Goal: Navigation & Orientation: Find specific page/section

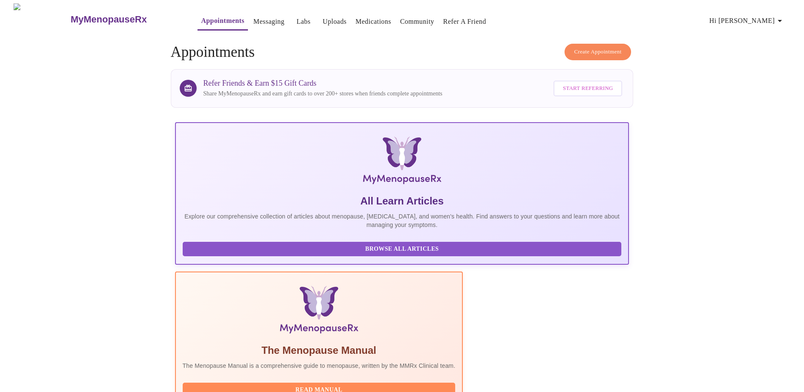
click at [253, 19] on link "Messaging" at bounding box center [268, 22] width 31 height 12
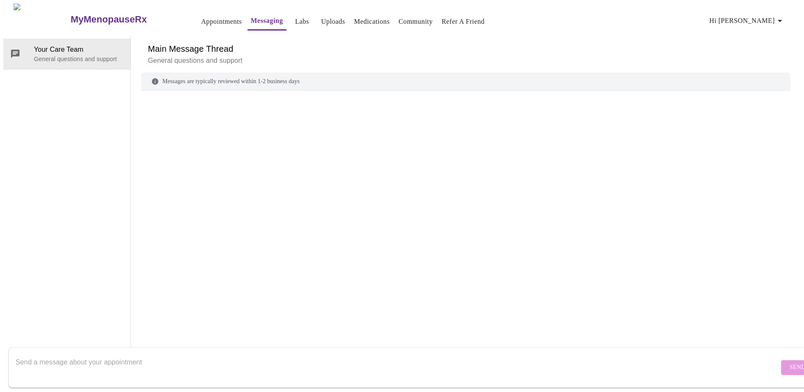
click at [752, 16] on span "Hi [PERSON_NAME]" at bounding box center [746, 21] width 75 height 12
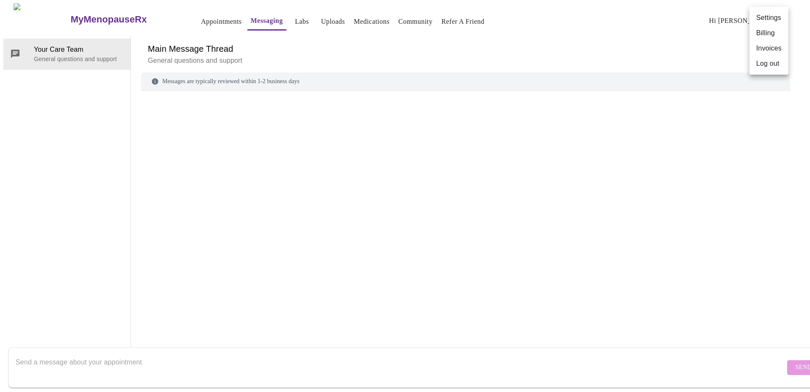
scroll to position [32, 0]
click at [703, 76] on div at bounding box center [405, 196] width 810 height 392
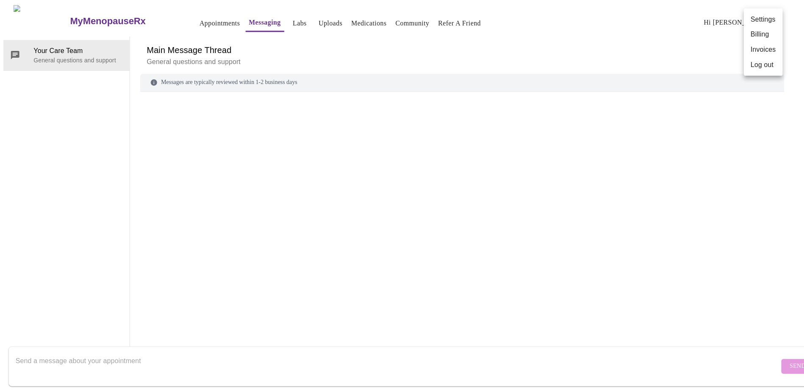
scroll to position [0, 0]
click at [295, 18] on link "Labs" at bounding box center [302, 22] width 14 height 12
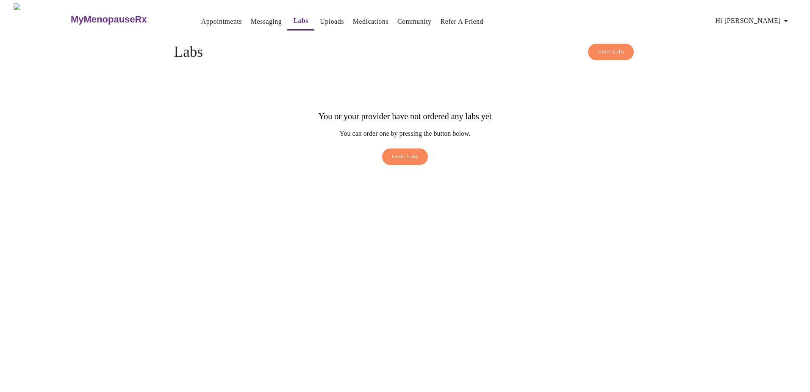
click at [320, 17] on link "Uploads" at bounding box center [332, 22] width 24 height 12
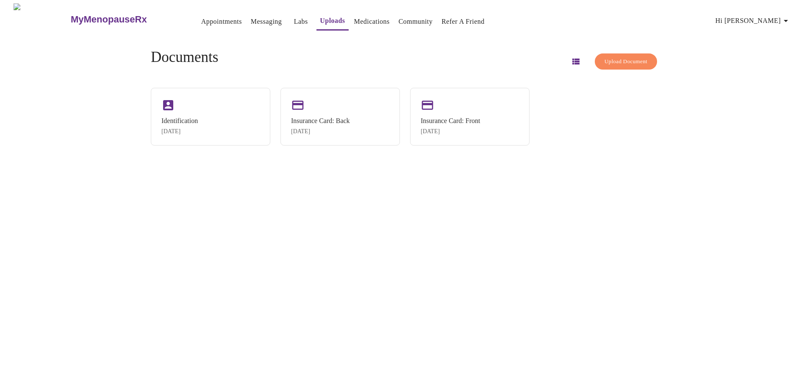
click at [366, 20] on link "Medications" at bounding box center [372, 22] width 36 height 12
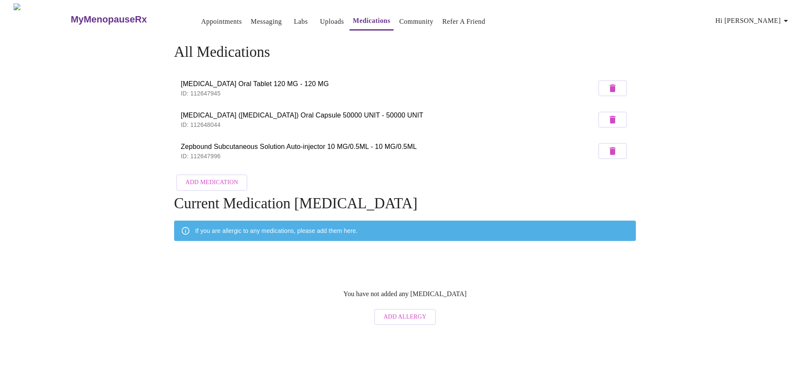
click at [100, 14] on h3 "MyMenopauseRx" at bounding box center [109, 19] width 76 height 11
